Goal: Transaction & Acquisition: Obtain resource

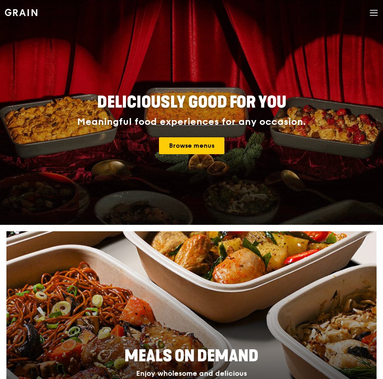
click at [113, 147] on div "Browse menus" at bounding box center [192, 145] width 362 height 17
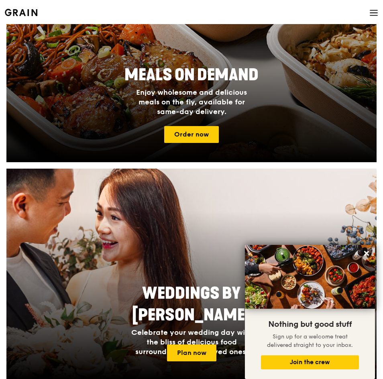
scroll to position [40, 0]
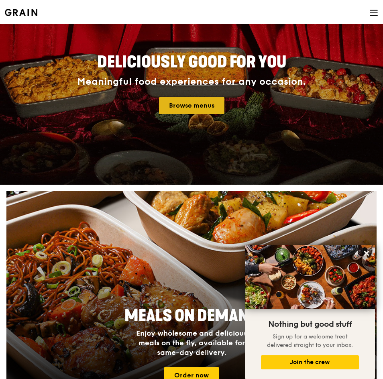
click at [194, 102] on link "Browse menus" at bounding box center [191, 105] width 65 height 17
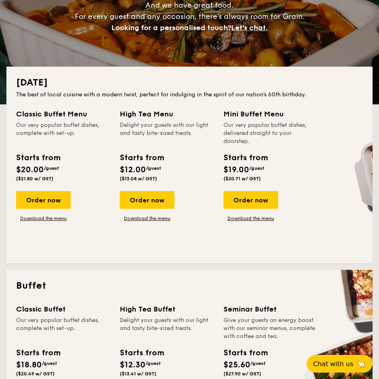
scroll to position [80, 0]
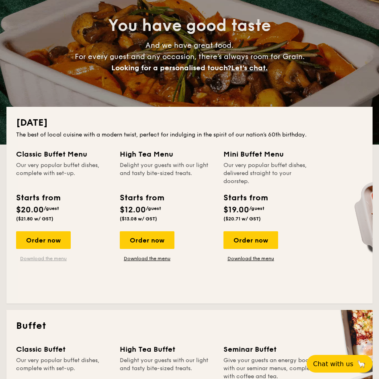
click at [44, 258] on link "Download the menu" at bounding box center [43, 259] width 55 height 6
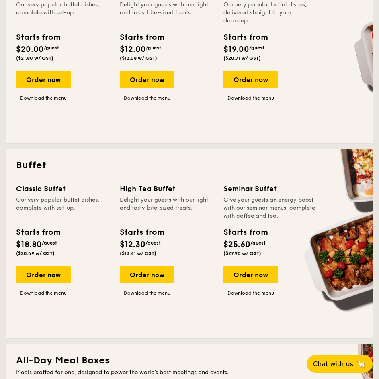
scroll to position [281, 0]
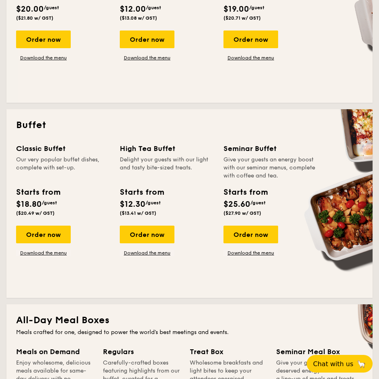
click at [44, 256] on div "Classic Buffet Our very popular buffet dishes, complete with set-up. Starts fro…" at bounding box center [189, 215] width 347 height 145
click at [47, 256] on link "Download the menu" at bounding box center [43, 253] width 55 height 6
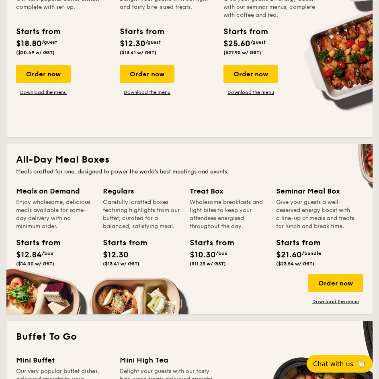
scroll to position [522, 0]
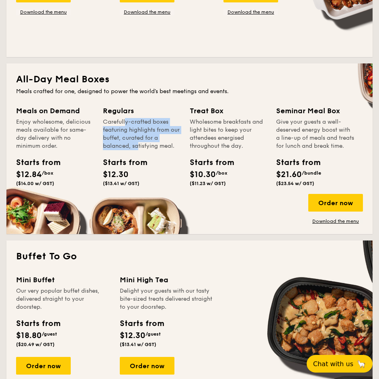
drag, startPoint x: 108, startPoint y: 124, endPoint x: 118, endPoint y: 149, distance: 27.1
click at [118, 149] on div "Carefully-crafted boxes featuring highlights from our buffet, curated for a bal…" at bounding box center [141, 134] width 77 height 32
click at [338, 225] on link "Download the menu" at bounding box center [335, 221] width 55 height 6
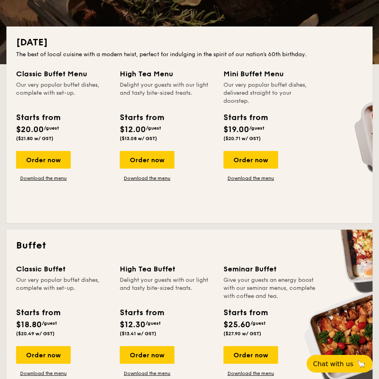
scroll to position [0, 0]
